Goal: Use online tool/utility: Utilize a website feature to perform a specific function

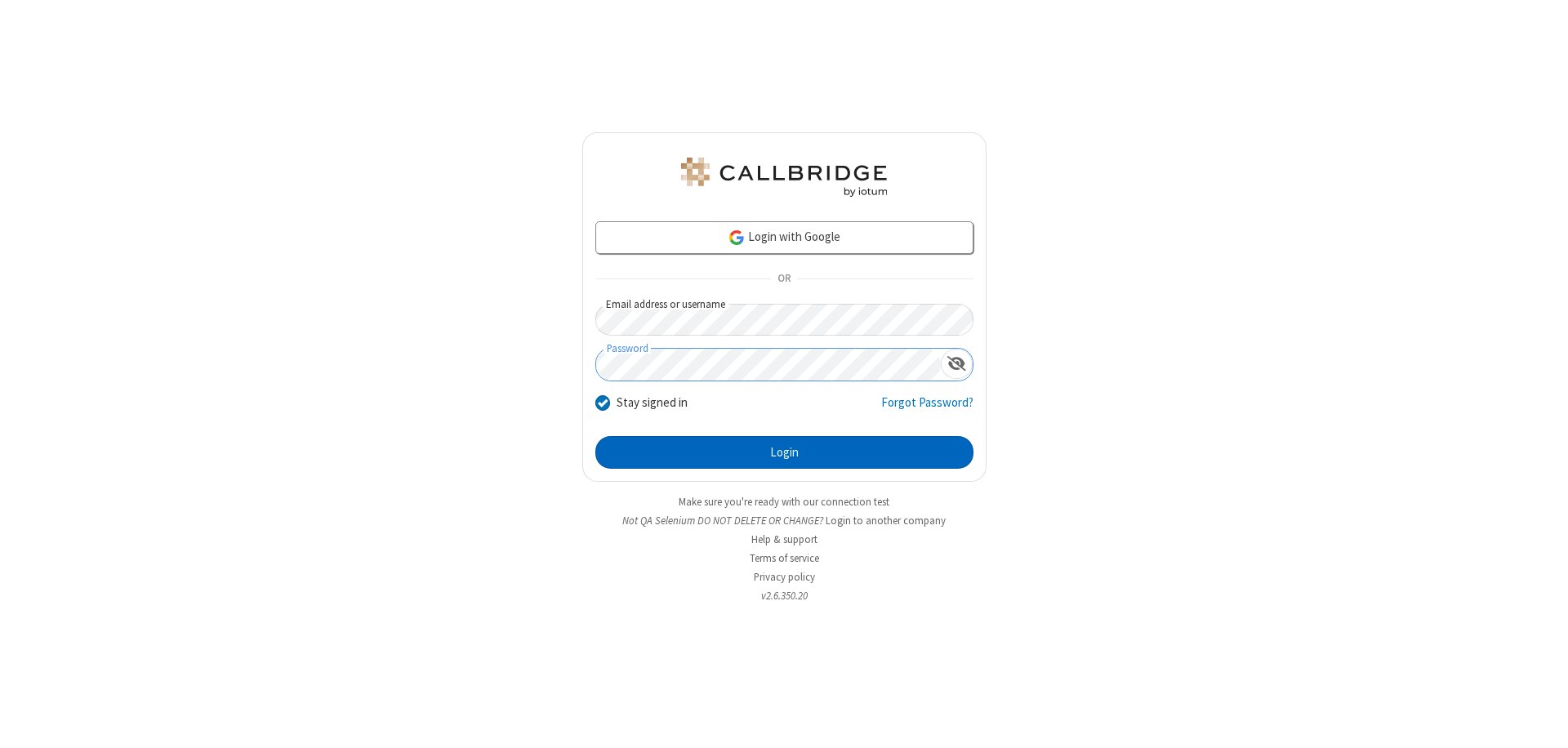
click at [784, 452] on button "Login" at bounding box center [784, 452] width 378 height 33
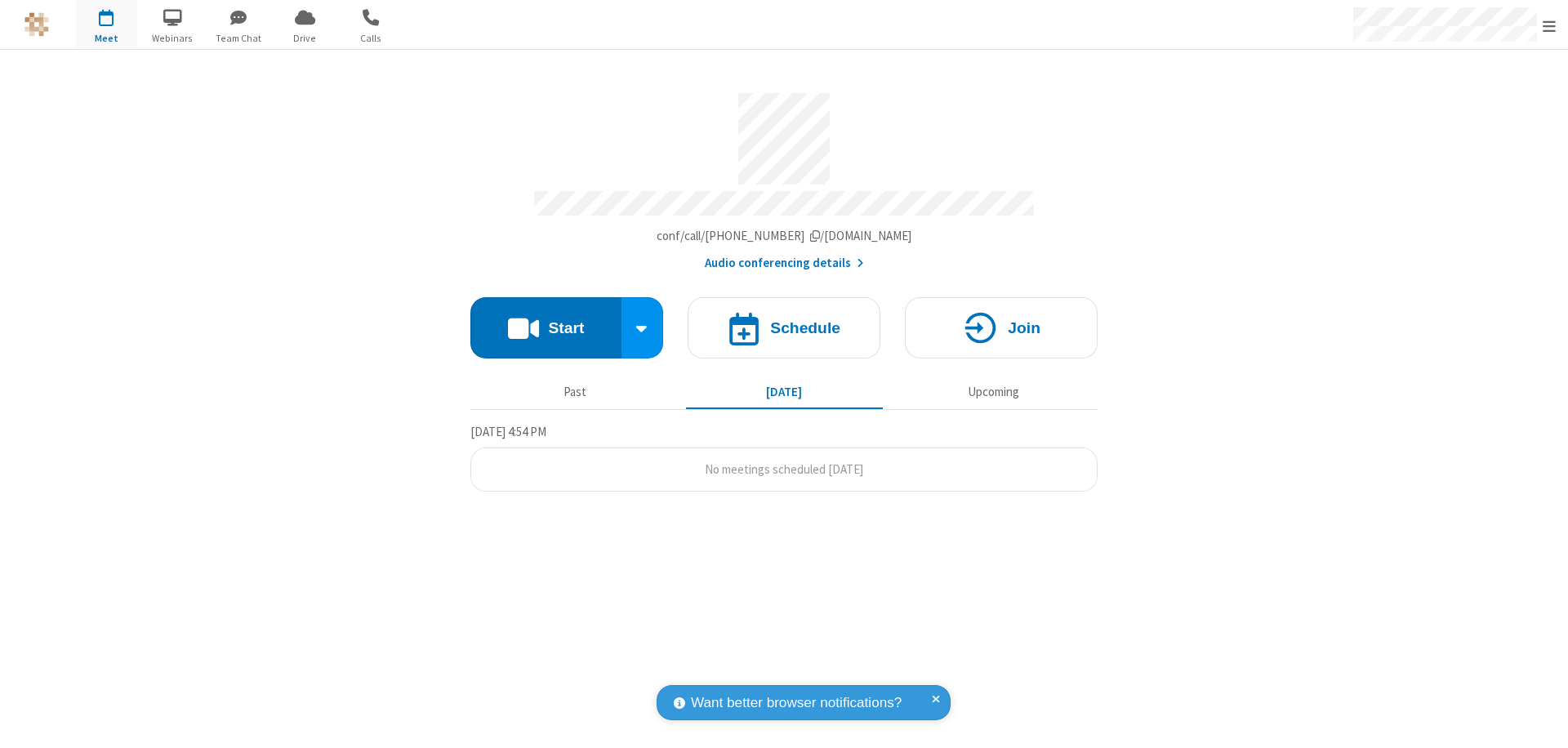
click at [545, 320] on button "Start" at bounding box center [545, 328] width 151 height 61
